Goal: Obtain resource: Download file/media

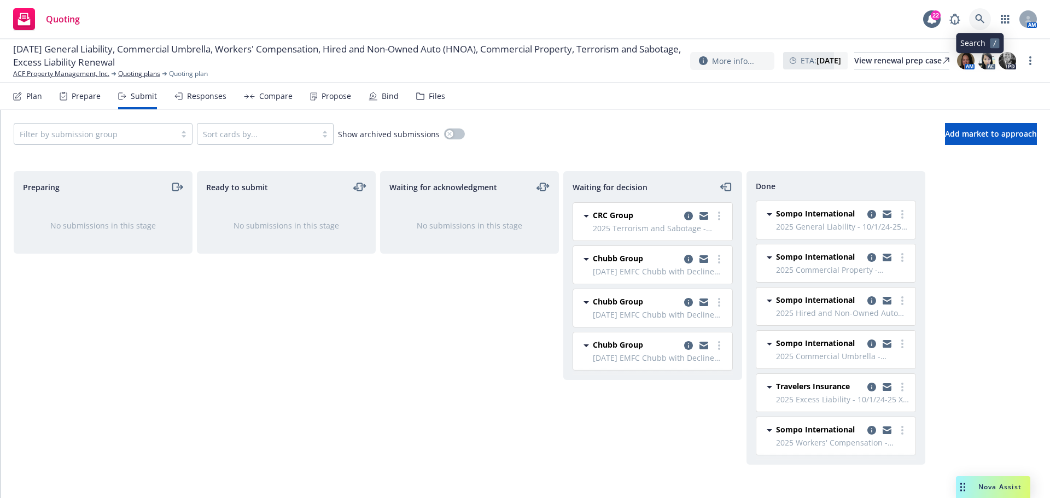
click at [976, 16] on icon at bounding box center [979, 18] width 9 height 9
click at [53, 76] on link "ACF Property Management, Inc." at bounding box center [61, 74] width 96 height 10
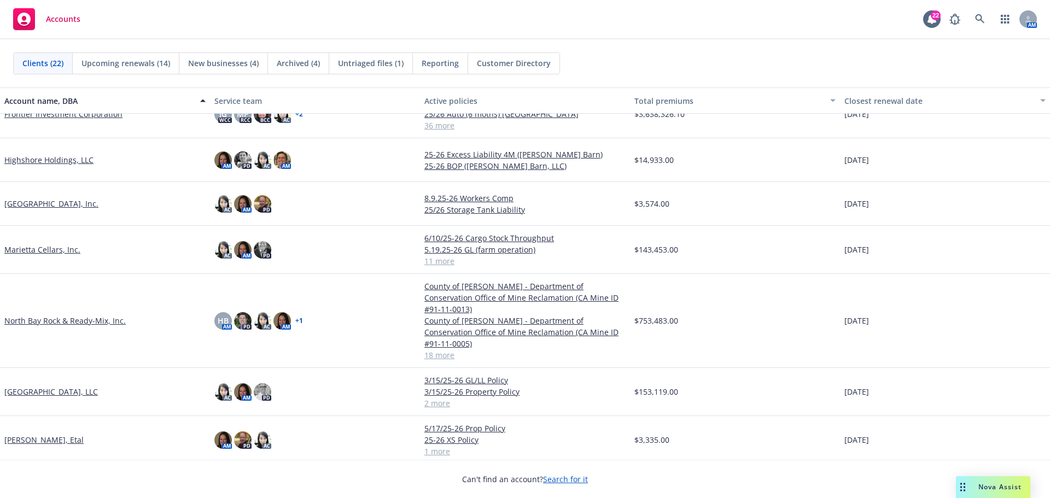
scroll to position [592, 0]
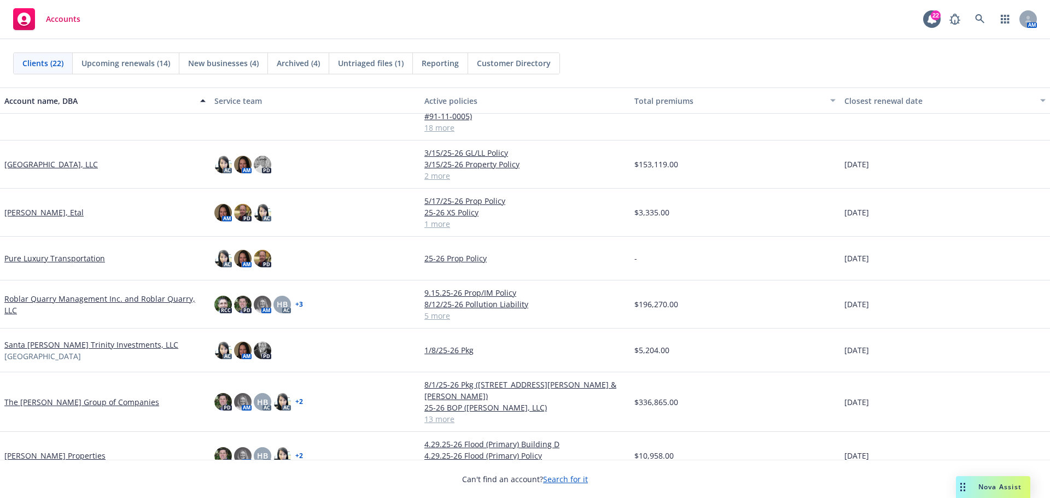
click at [61, 397] on link "The [PERSON_NAME] Group of Companies" at bounding box center [81, 402] width 155 height 11
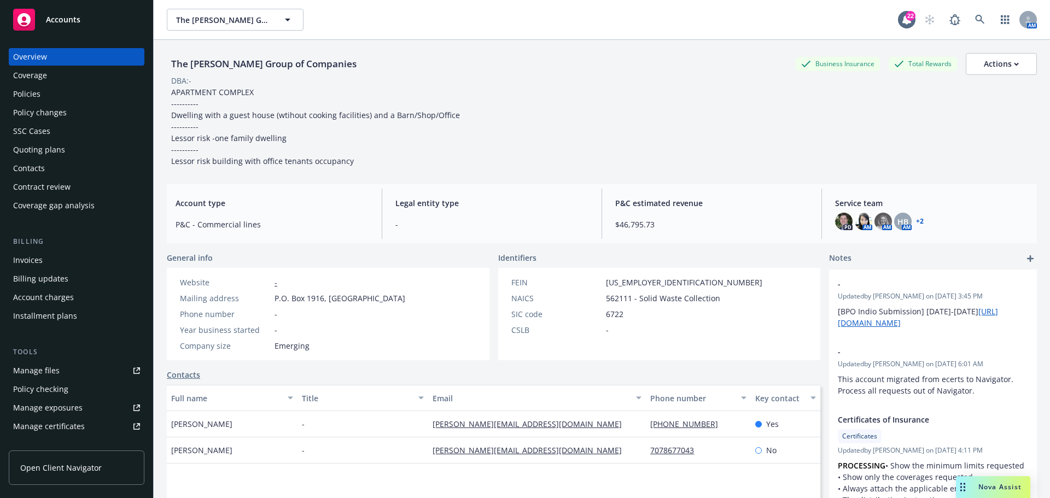
click at [36, 97] on div "Policies" at bounding box center [26, 94] width 27 height 18
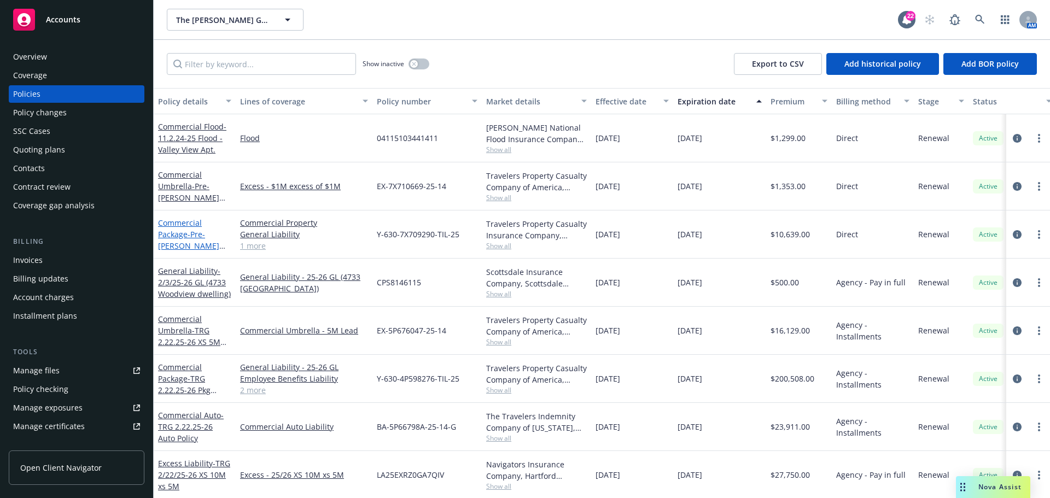
click at [177, 237] on link "Commercial Package - Pre-[PERSON_NAME] 1.22.25-26 PKG GL&Prop" at bounding box center [188, 246] width 61 height 56
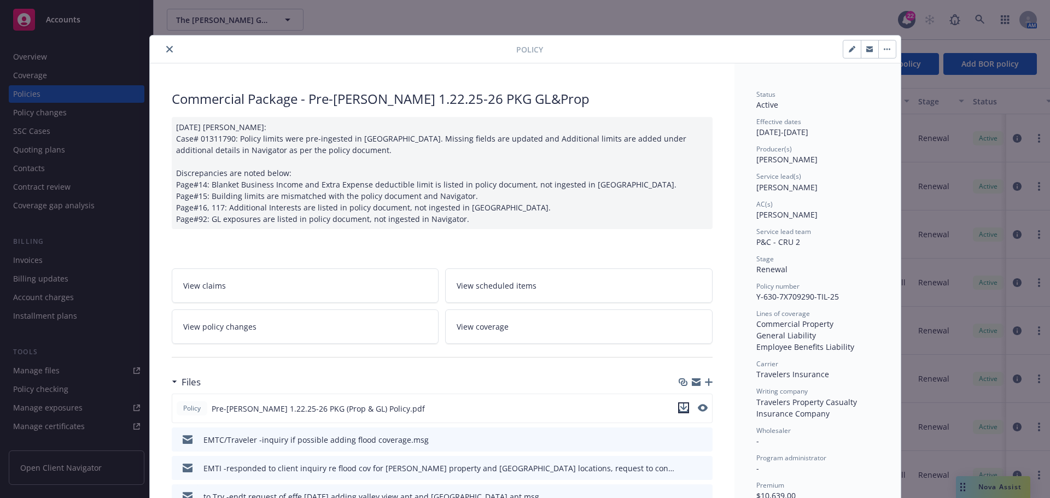
click at [679, 404] on icon "download file" at bounding box center [683, 408] width 9 height 9
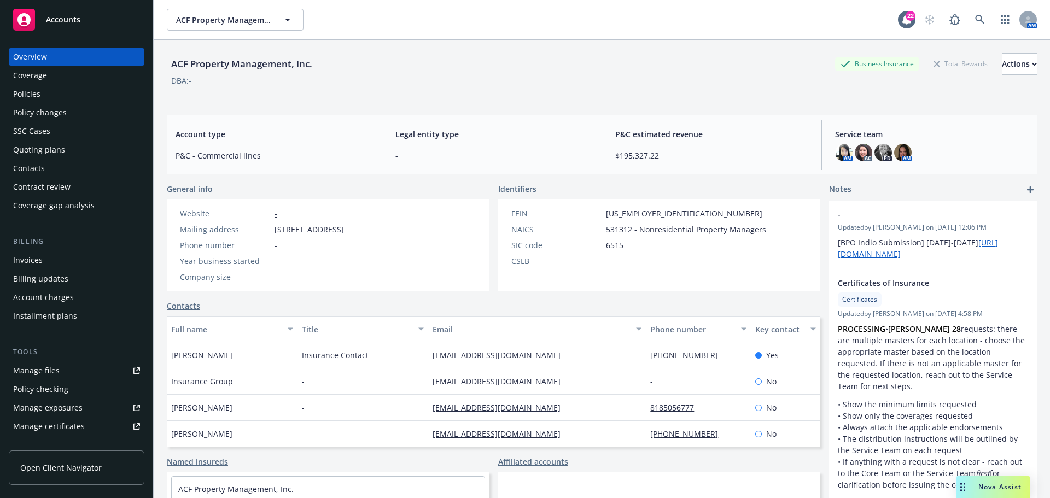
click at [68, 24] on span "Accounts" at bounding box center [63, 19] width 34 height 9
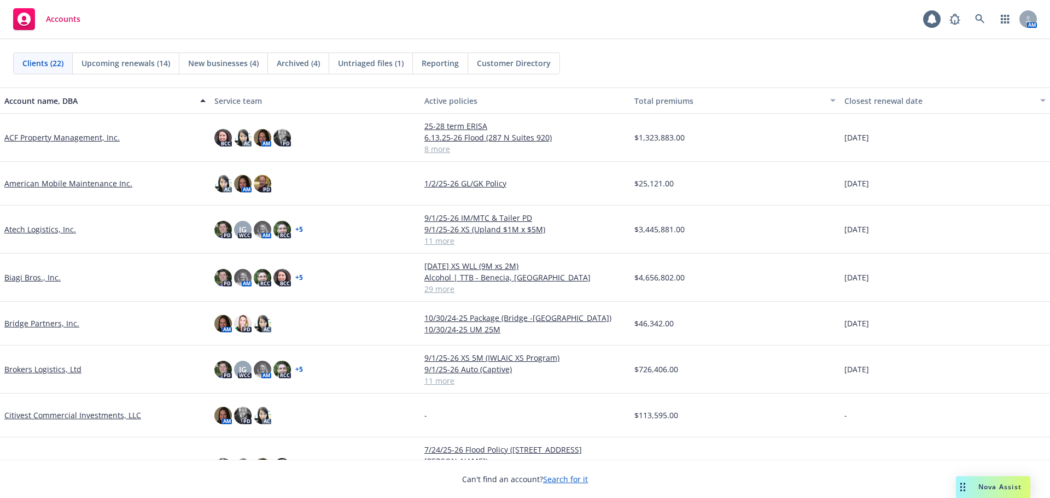
click at [56, 233] on link "Atech Logistics, Inc." at bounding box center [40, 229] width 72 height 11
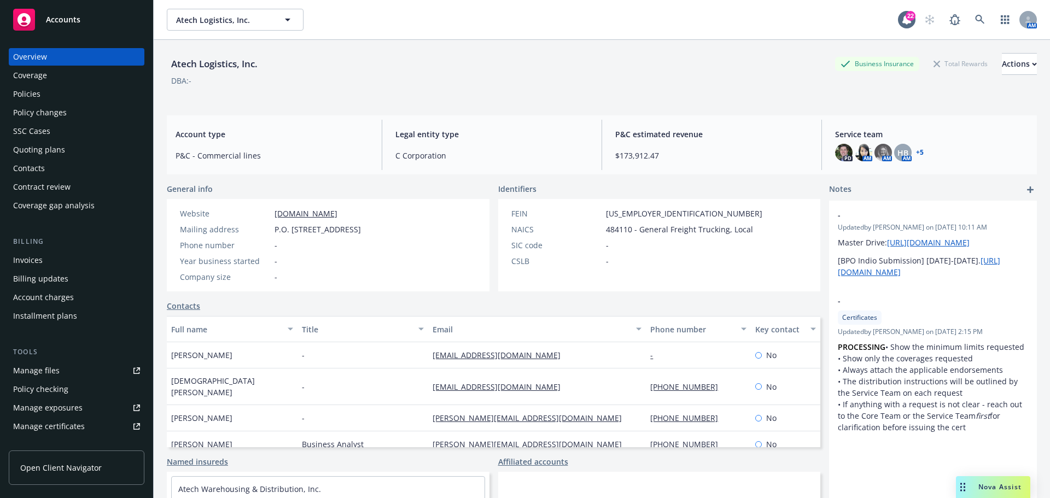
click at [74, 426] on div "Manage certificates" at bounding box center [49, 427] width 72 height 18
click at [61, 20] on span "Accounts" at bounding box center [63, 19] width 34 height 9
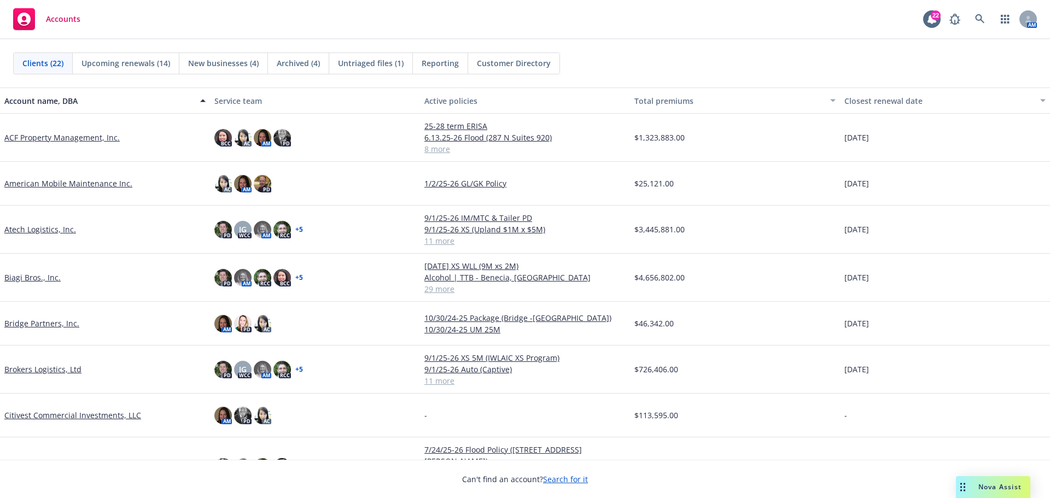
click at [13, 280] on link "Biagi Bros., Inc." at bounding box center [32, 277] width 56 height 11
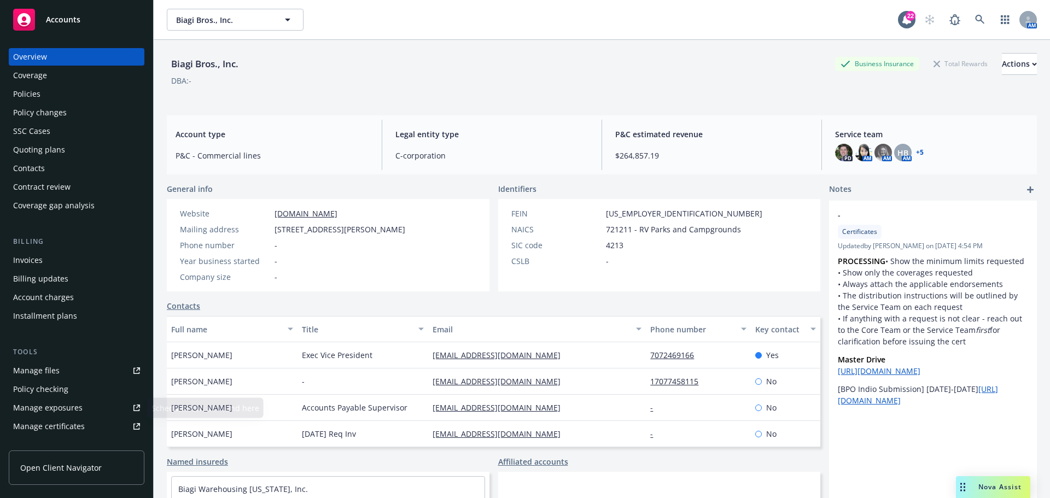
click at [36, 426] on div "Manage certificates" at bounding box center [49, 427] width 72 height 18
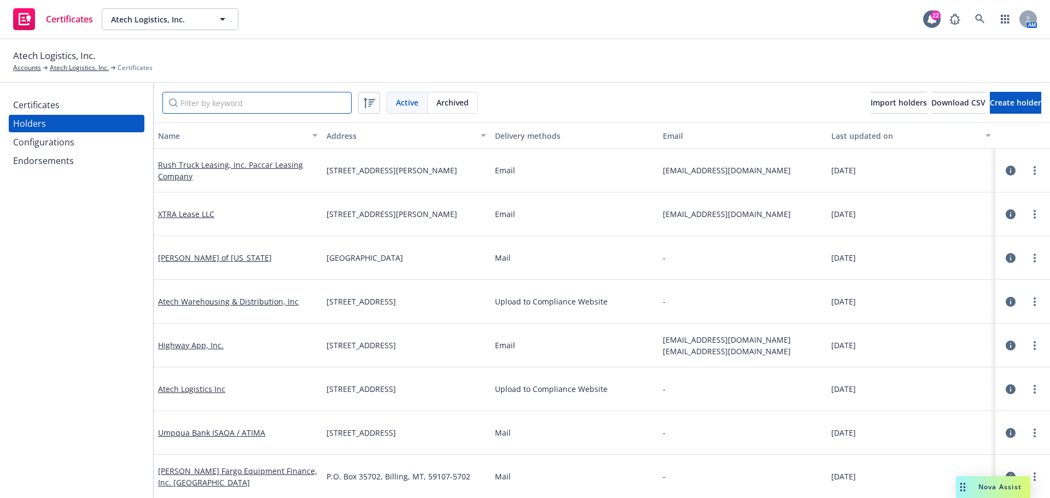
click at [268, 103] on input "Filter by keyword" at bounding box center [256, 103] width 189 height 22
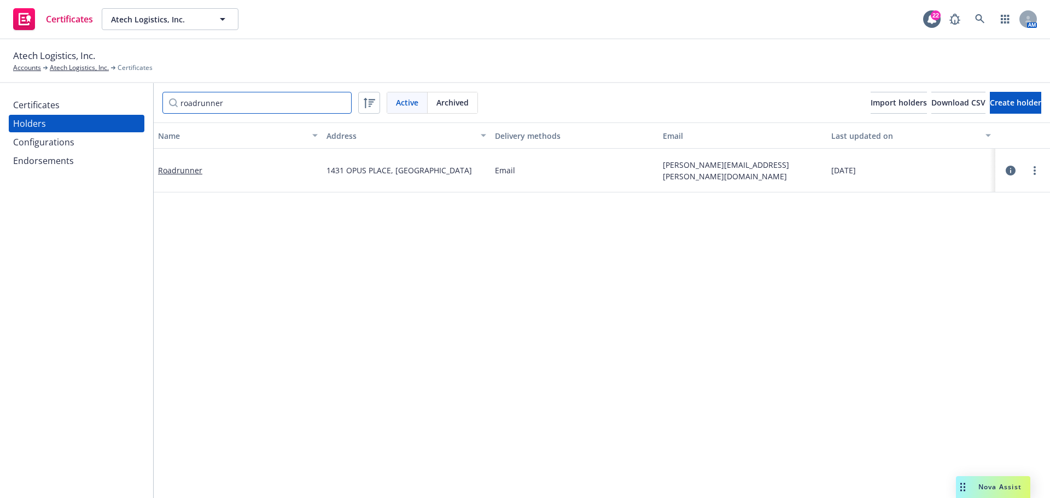
type input "roadrunner"
click at [1030, 177] on div at bounding box center [1034, 170] width 13 height 13
click at [1028, 172] on link "more" at bounding box center [1034, 170] width 13 height 13
click at [979, 232] on link "View certificates" at bounding box center [972, 237] width 120 height 22
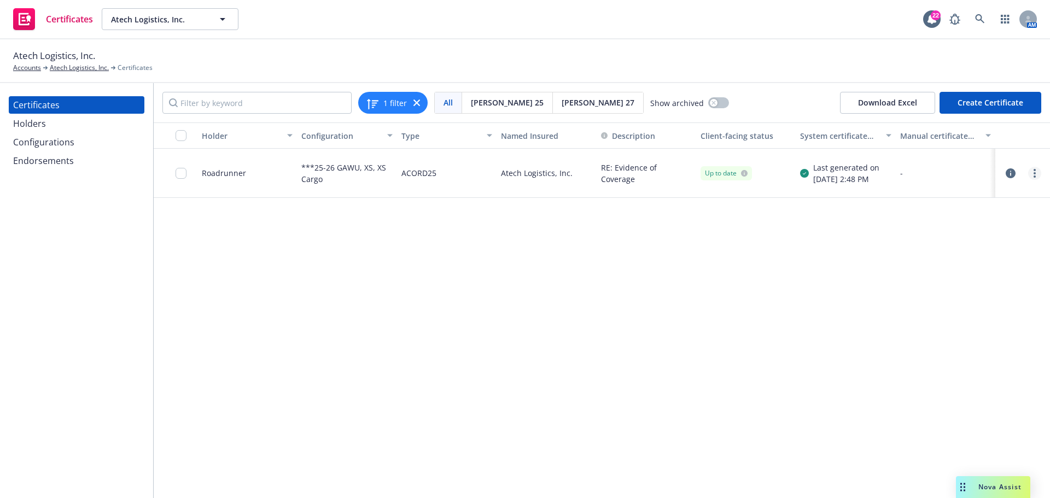
click at [1032, 174] on link "more" at bounding box center [1034, 173] width 13 height 13
click at [940, 310] on link "Download editable generated certificate" at bounding box center [953, 305] width 175 height 22
click at [187, 176] on div at bounding box center [185, 173] width 18 height 36
click at [179, 176] on input "checkbox" at bounding box center [181, 173] width 11 height 11
click at [853, 252] on div "Holder Configuration Type Named Insured Description Client-facing status System…" at bounding box center [602, 311] width 897 height 376
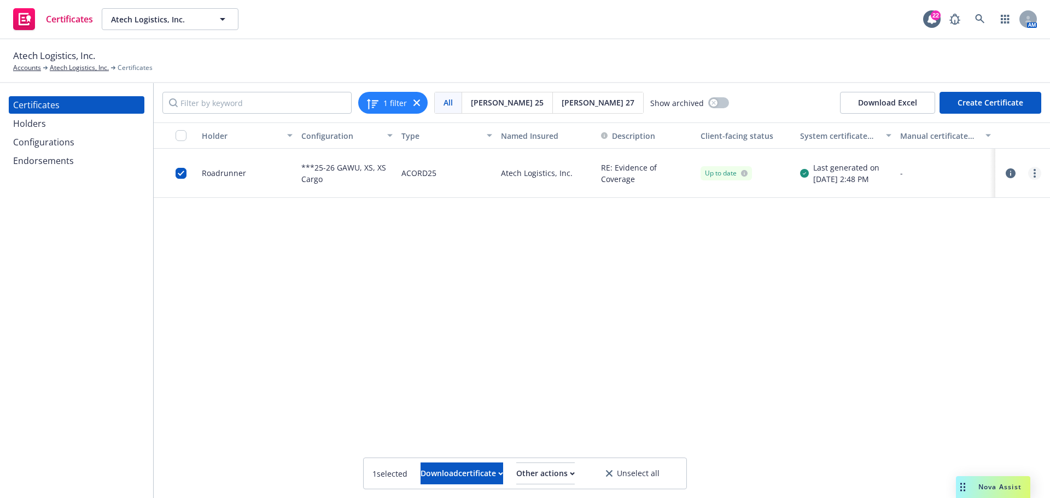
click at [1034, 171] on icon "more" at bounding box center [1035, 173] width 2 height 9
click at [1010, 188] on link "Edit" at bounding box center [953, 196] width 175 height 22
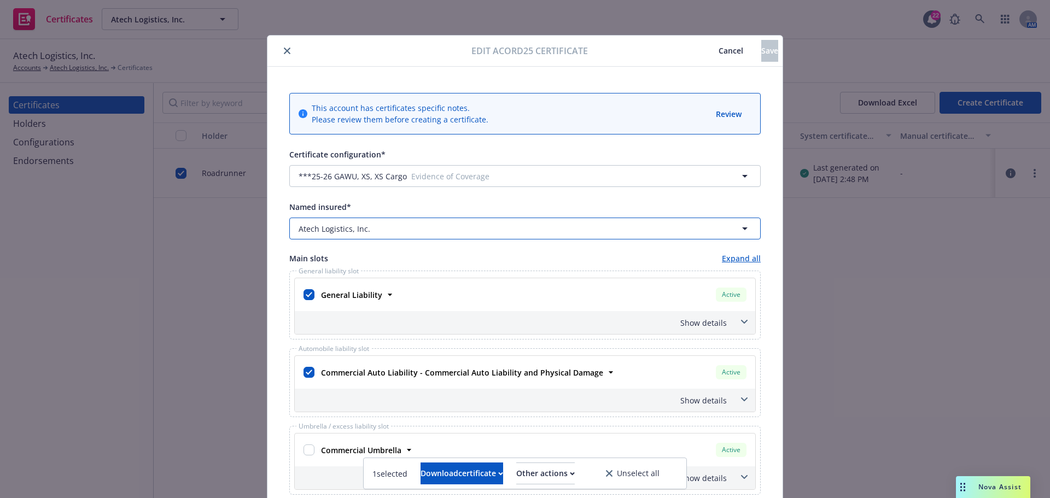
click at [450, 230] on div "Atech Logistics, Inc." at bounding box center [519, 228] width 440 height 11
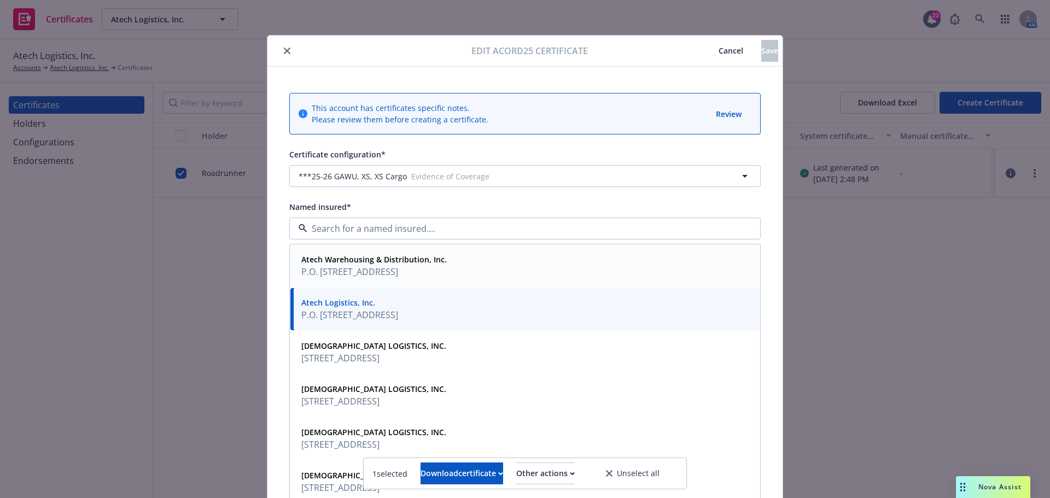
click at [434, 260] on strong "Atech Warehousing & Distribution, Inc." at bounding box center [374, 259] width 146 height 10
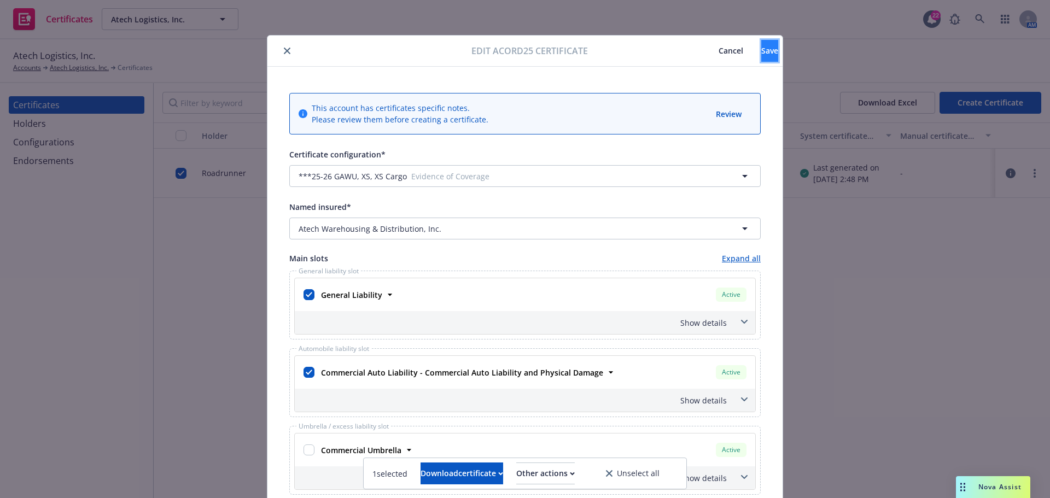
click at [764, 54] on button "Save" at bounding box center [769, 51] width 17 height 22
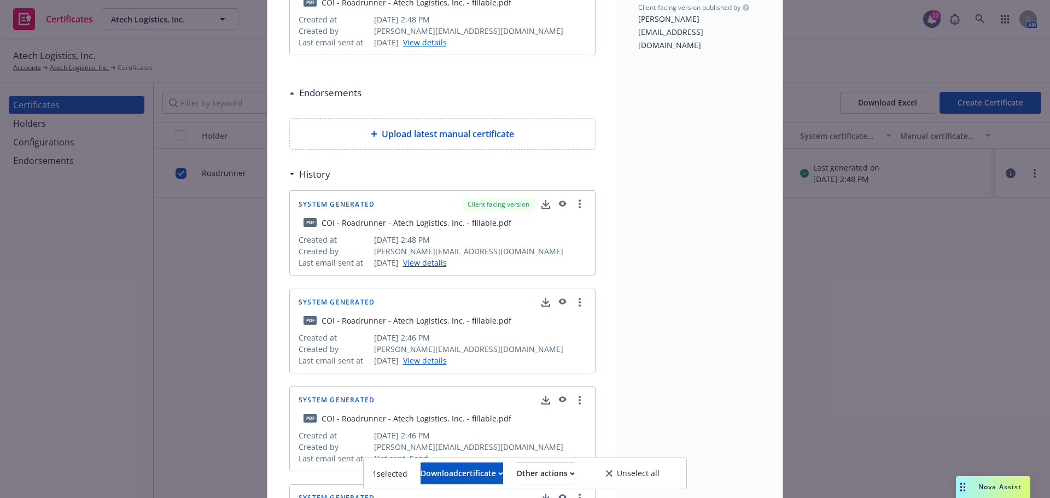
scroll to position [274, 0]
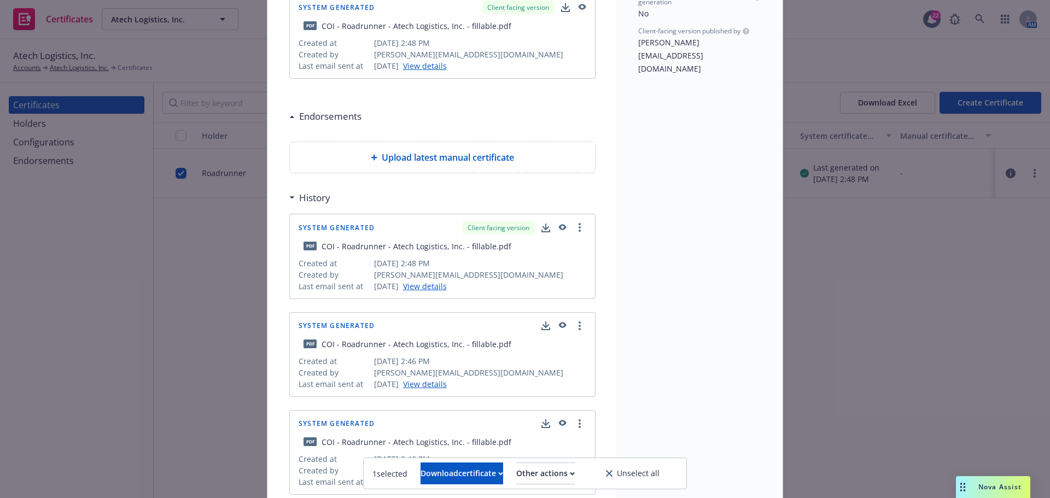
click at [578, 236] on div "pdf COI - Roadrunner - Atech Logistics, Inc. - fillable.pdf" at bounding box center [443, 246] width 288 height 23
click at [579, 232] on link "more" at bounding box center [579, 227] width 13 height 13
click at [416, 247] on div "COI - Roadrunner - Atech Logistics, Inc. - fillable.pdf" at bounding box center [417, 246] width 190 height 11
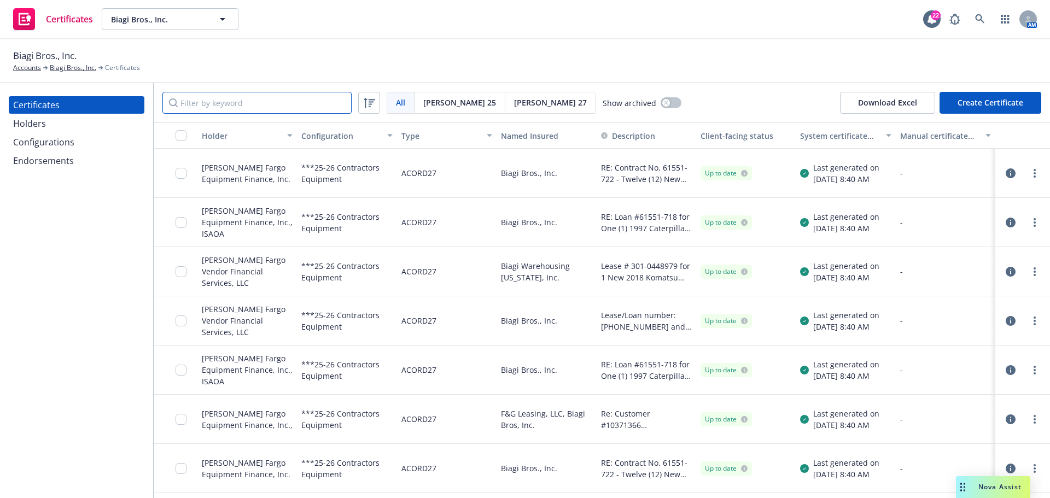
drag, startPoint x: 0, startPoint y: 0, endPoint x: 260, endPoint y: 104, distance: 280.6
click at [260, 104] on input "Filter by keyword" at bounding box center [256, 103] width 189 height 22
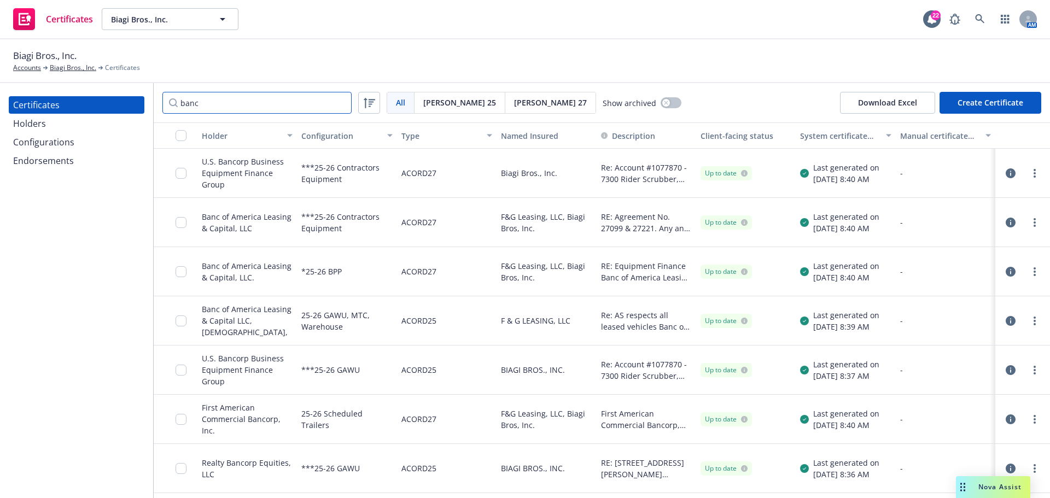
type input "banc"
click at [88, 125] on div "Holders" at bounding box center [76, 124] width 127 height 18
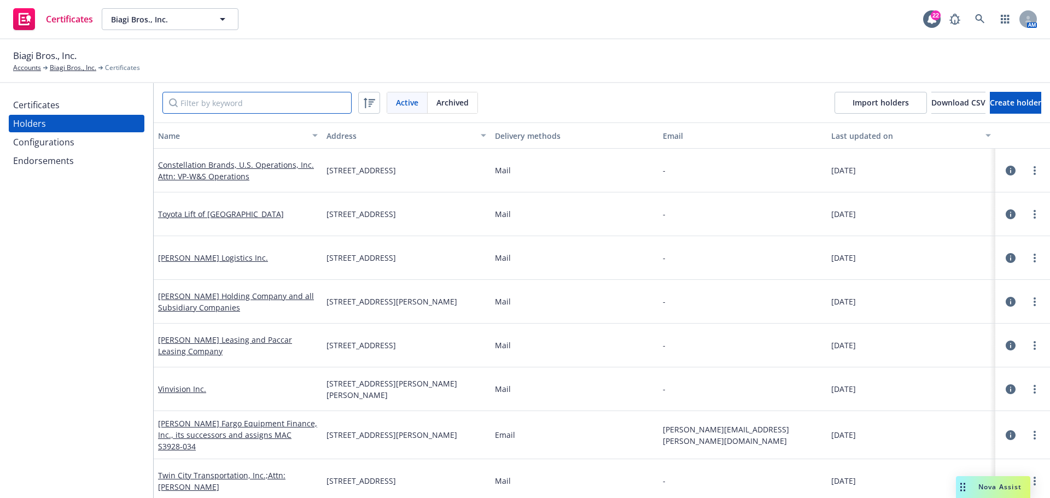
click at [231, 102] on input "Filter by keyword" at bounding box center [256, 103] width 189 height 22
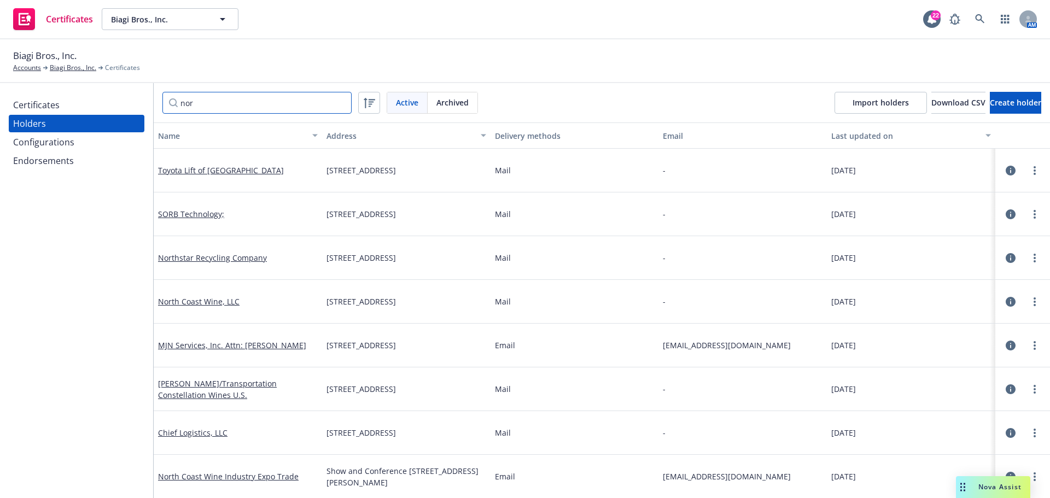
drag, startPoint x: 216, startPoint y: 102, endPoint x: 138, endPoint y: 106, distance: 77.8
click at [138, 106] on div "Certificates Holders Configurations Endorsements nor Active Archived Import hol…" at bounding box center [525, 290] width 1050 height 415
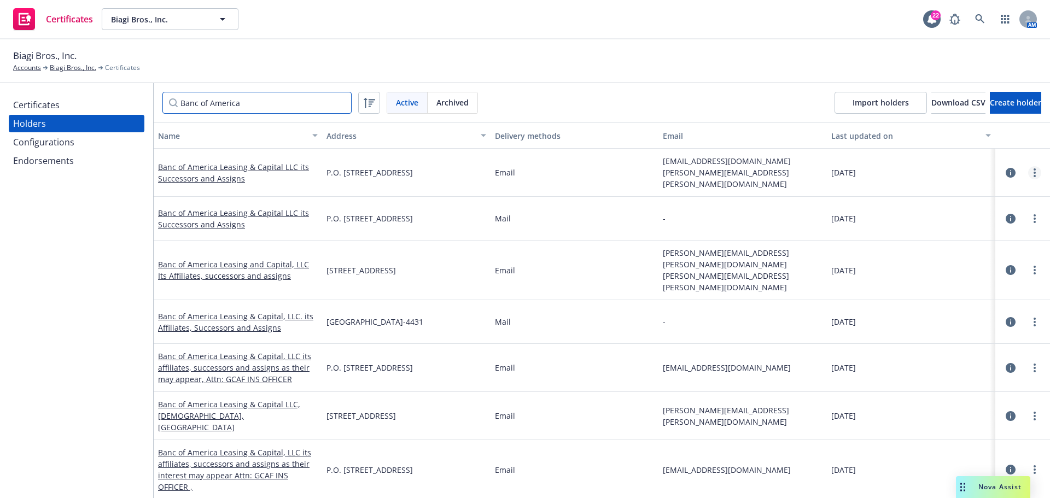
type input "Banc of America"
click at [1034, 169] on icon "more" at bounding box center [1035, 172] width 2 height 9
click at [994, 239] on link "View certificates" at bounding box center [972, 237] width 120 height 22
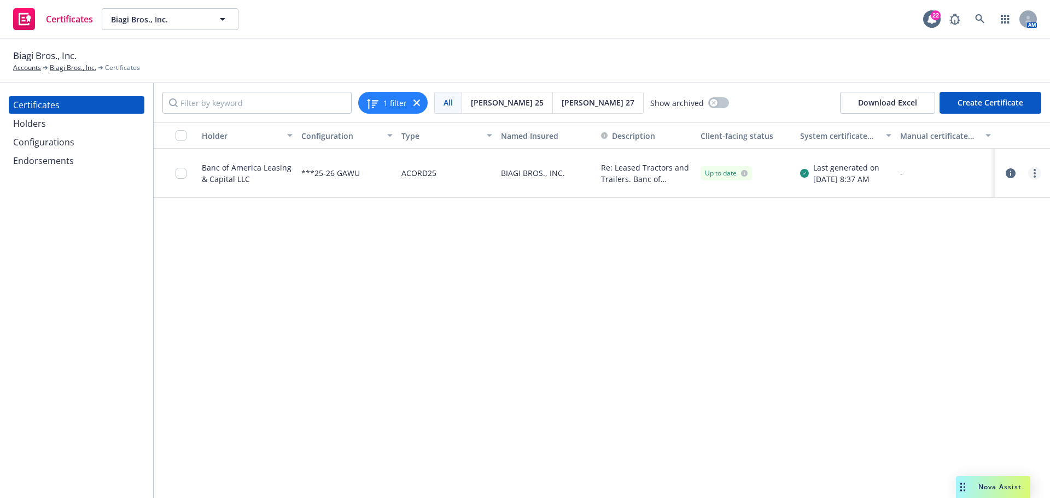
click at [1037, 177] on link "more" at bounding box center [1034, 173] width 13 height 13
click at [963, 191] on link "Edit" at bounding box center [953, 196] width 175 height 22
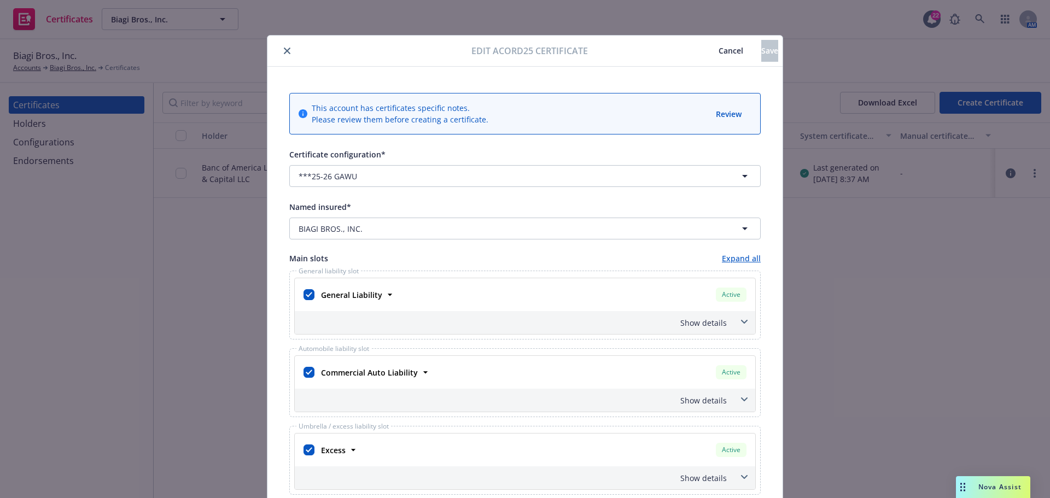
click at [284, 53] on icon "close" at bounding box center [287, 51] width 7 height 7
click at [284, 48] on icon "close" at bounding box center [287, 51] width 7 height 7
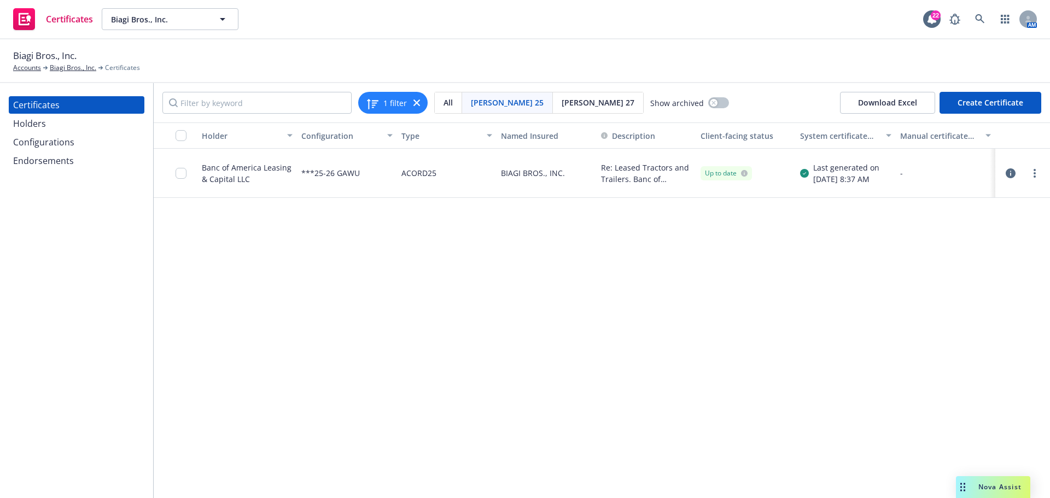
click at [76, 143] on div "Configurations" at bounding box center [76, 142] width 127 height 18
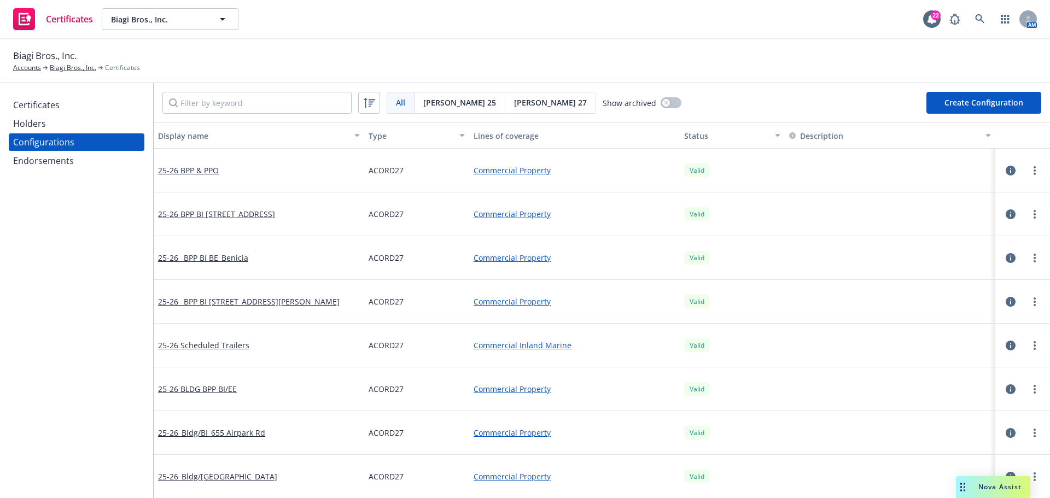
click at [80, 131] on div "Holders" at bounding box center [76, 124] width 127 height 18
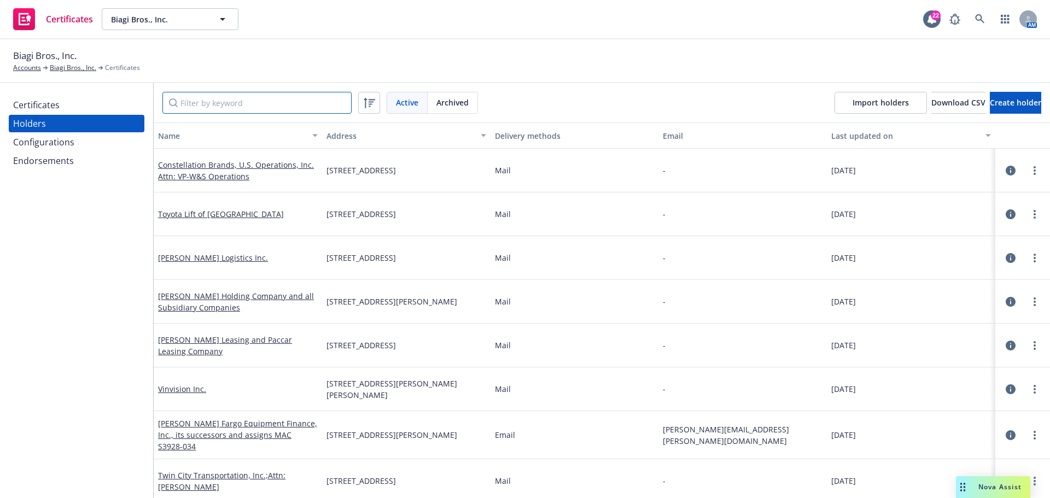
click at [226, 97] on input "Filter by keyword" at bounding box center [256, 103] width 189 height 22
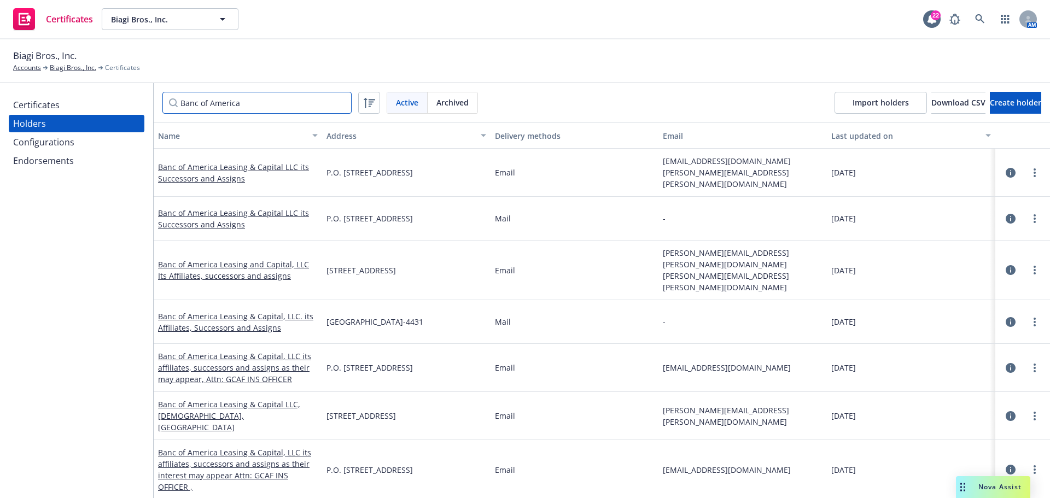
type input "Banc of America"
click at [1029, 171] on link "more" at bounding box center [1034, 172] width 13 height 13
click at [949, 193] on link "Edit" at bounding box center [972, 193] width 120 height 22
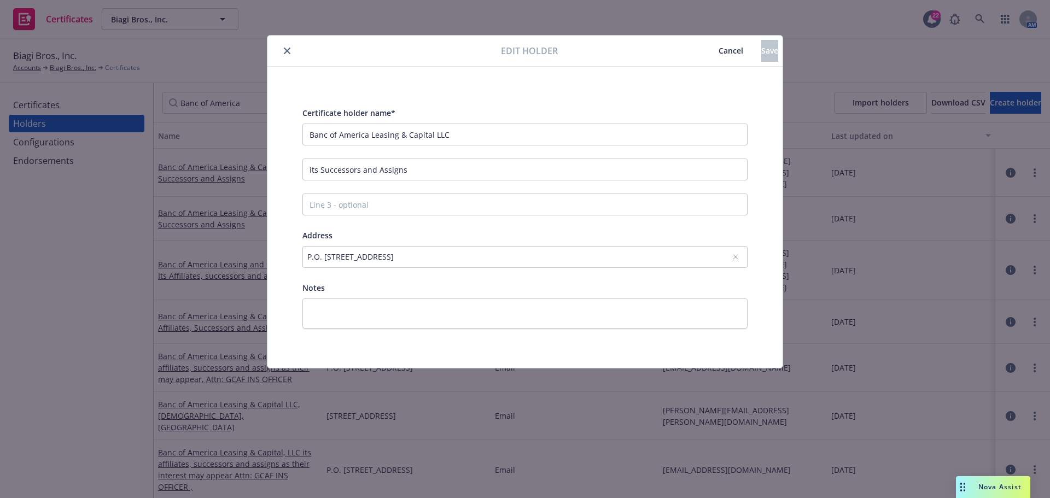
click at [719, 47] on span "Cancel" at bounding box center [731, 50] width 25 height 10
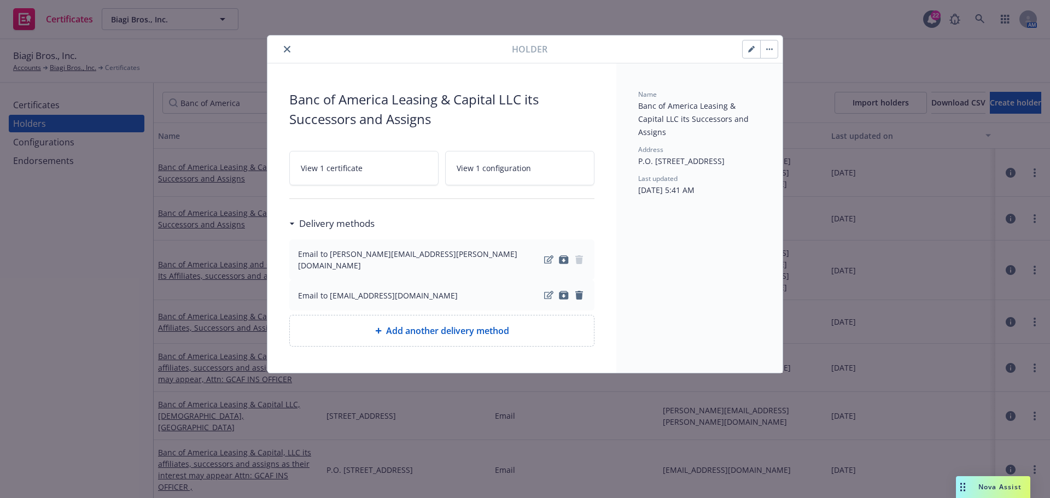
click at [287, 46] on icon "close" at bounding box center [287, 49] width 7 height 7
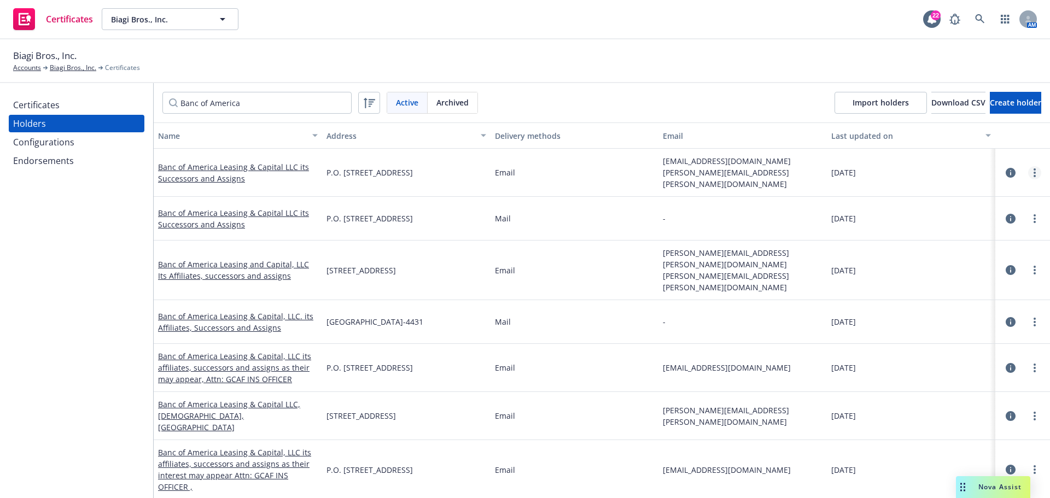
click at [1028, 170] on link "more" at bounding box center [1034, 172] width 13 height 13
click at [924, 167] on div "[DATE]" at bounding box center [911, 172] width 160 height 11
click at [1034, 172] on icon "more" at bounding box center [1035, 172] width 2 height 9
click at [232, 172] on link "Banc of America Leasing & Capital LLC its Successors and Assigns" at bounding box center [233, 173] width 151 height 22
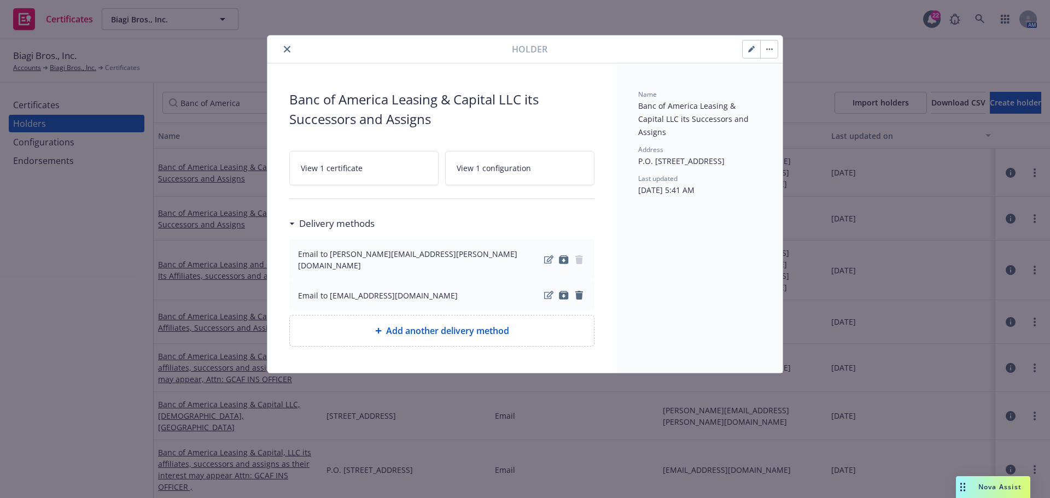
click at [356, 165] on span "View 1 certificate" at bounding box center [332, 167] width 62 height 11
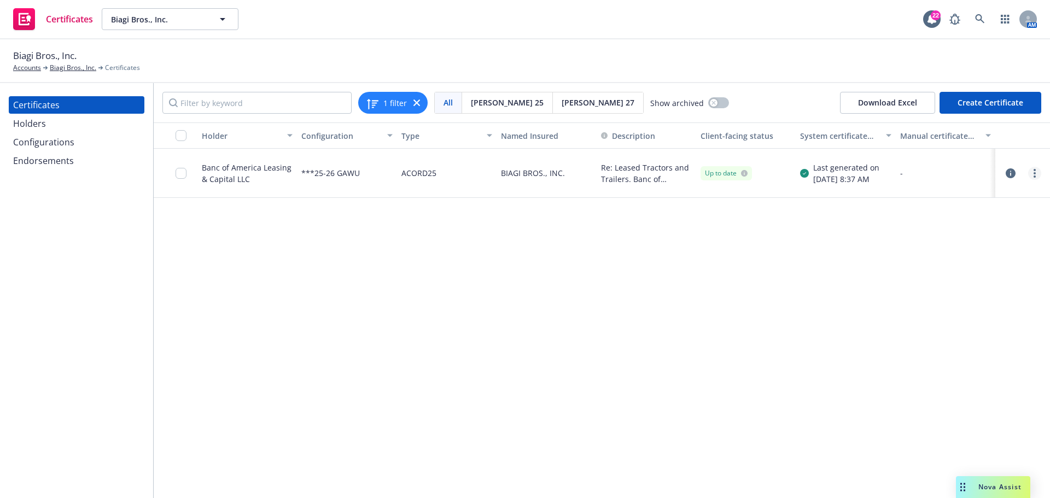
click at [1039, 176] on link "more" at bounding box center [1034, 173] width 13 height 13
click at [991, 310] on link "Download editable generated certificate" at bounding box center [953, 305] width 175 height 22
click at [1039, 173] on link "more" at bounding box center [1034, 173] width 13 height 13
click at [984, 300] on link "Download editable generated certificate" at bounding box center [953, 305] width 175 height 22
click at [69, 119] on div "Holders" at bounding box center [76, 124] width 127 height 18
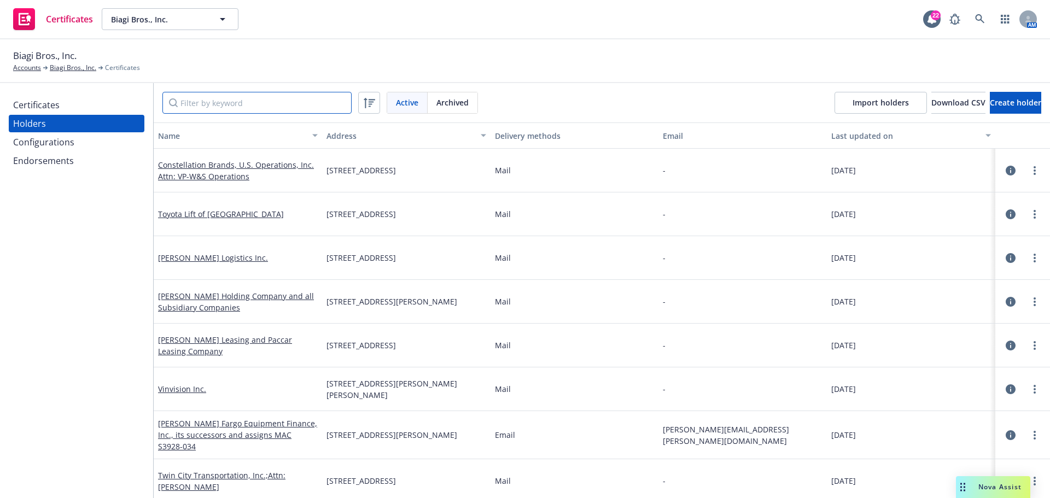
click at [228, 104] on input "Filter by keyword" at bounding box center [256, 103] width 189 height 22
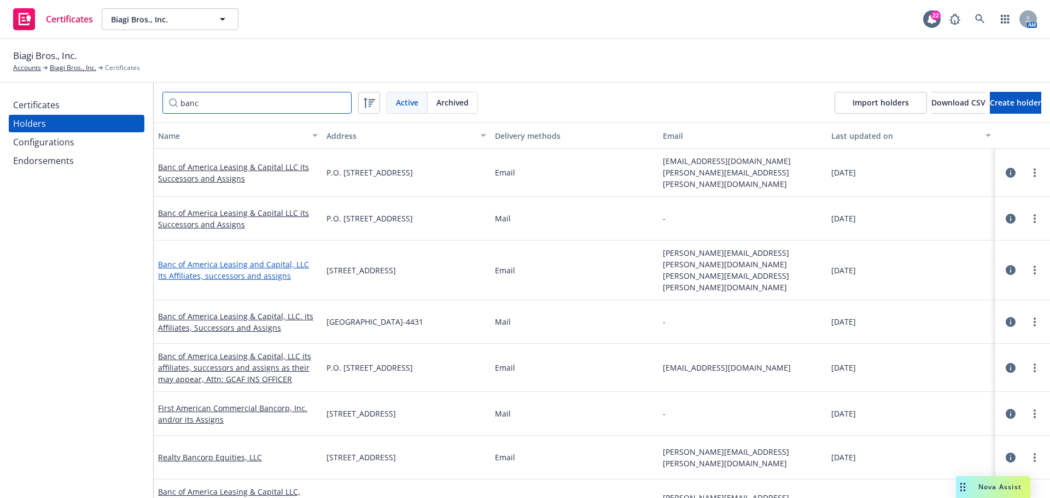
type input "banc"
click at [237, 259] on link "Banc of America Leasing and Capital, LLC Its Affiliates, successors and assigns" at bounding box center [233, 270] width 151 height 22
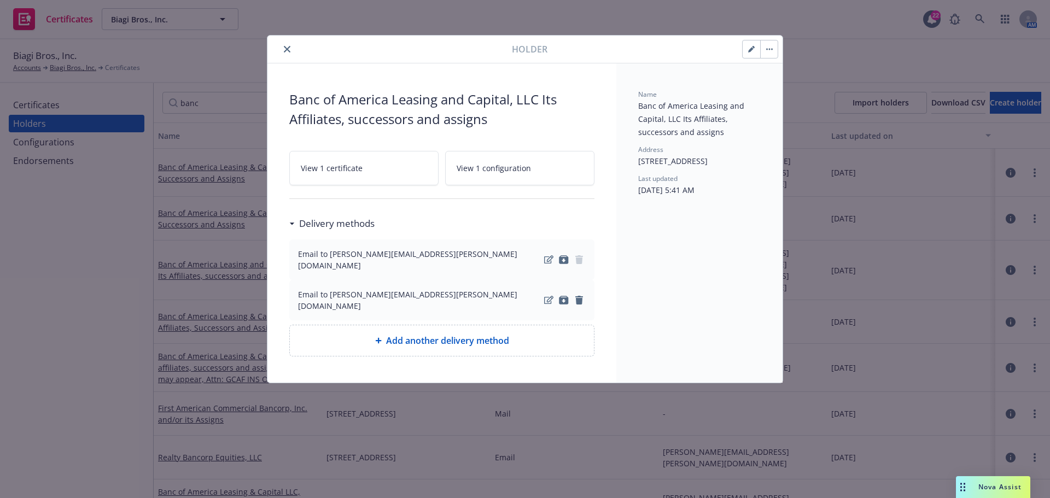
click at [283, 54] on button "close" at bounding box center [287, 49] width 13 height 13
